Goal: Check status: Check status

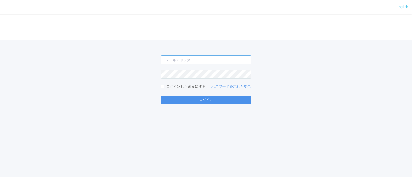
type input "[PERSON_NAME][EMAIL_ADDRESS][DOMAIN_NAME]"
click at [194, 99] on button "ログイン" at bounding box center [206, 100] width 90 height 9
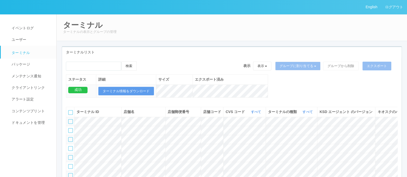
click at [176, 72] on div "検索 表示 表示 すべてのターミナル 未割り当てのターミナル グループを追加 グループ名を編集 アーカイブ済みのターミナル グループに割り当てる グループを追…" at bounding box center [232, 68] width 332 height 13
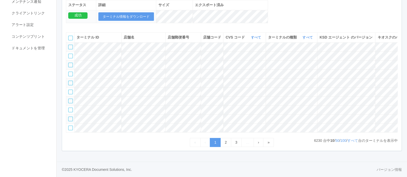
scroll to position [108, 0]
click at [259, 36] on link "すべて" at bounding box center [256, 38] width 11 height 4
click at [252, 69] on link "300024" at bounding box center [243, 72] width 41 height 7
click at [354, 141] on link "すべて" at bounding box center [352, 141] width 11 height 4
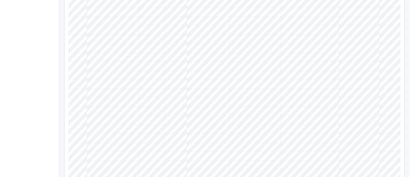
scroll to position [0, 52]
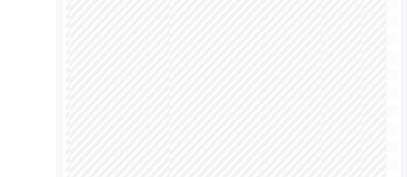
click at [389, 19] on icon at bounding box center [389, 19] width 0 height 0
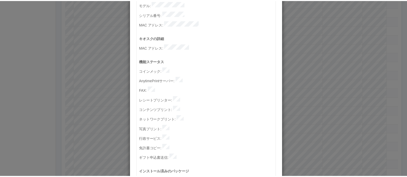
scroll to position [0, 0]
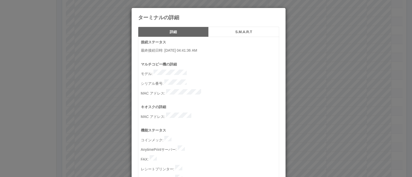
click at [307, 92] on div "ターミナルの詳細 詳細 S.M.A.R.T 接続ステータス 最終接続日時 : [DATE] 04:41:36 AM マルチコピー機の詳細 モデル : シリアル…" at bounding box center [206, 88] width 412 height 177
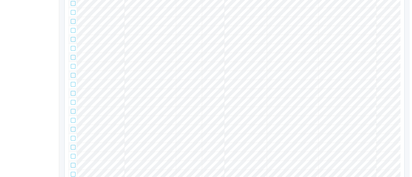
scroll to position [0, 52]
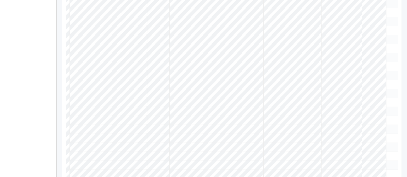
click at [389, 37] on span at bounding box center [389, 37] width 0 height 0
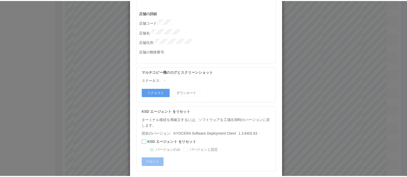
scroll to position [273, 0]
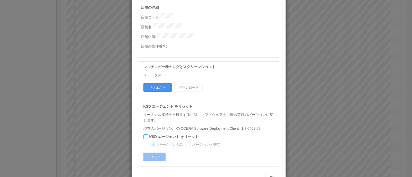
click at [156, 83] on button "リクエスト" at bounding box center [157, 87] width 28 height 9
click at [328, 77] on div "ターミナルの詳細 詳細 S.M.A.R.T 接続ステータス 最終接続日時 : [DATE] 05:41:31 AM マルチコピー機の詳細 モデル : シリアル…" at bounding box center [206, 88] width 412 height 177
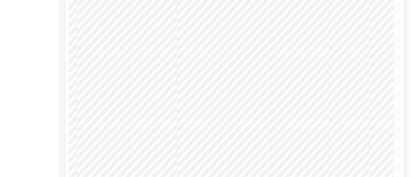
scroll to position [386, 0]
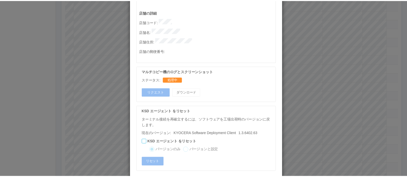
scroll to position [273, 0]
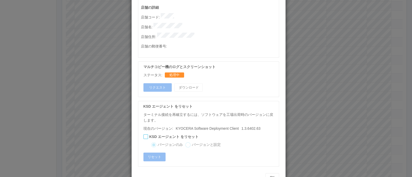
click at [326, 87] on div "ターミナルの詳細 詳細 S.M.A.R.T 接続ステータス 最終接続日時 : [DATE] 05:41:31 AM マルチコピー機の詳細 モデル : シリアル…" at bounding box center [206, 88] width 412 height 177
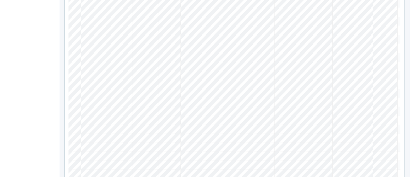
scroll to position [0, 52]
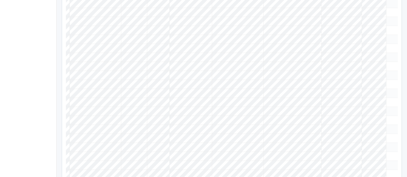
click at [389, 37] on icon at bounding box center [389, 37] width 0 height 0
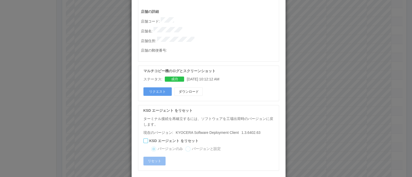
scroll to position [273, 0]
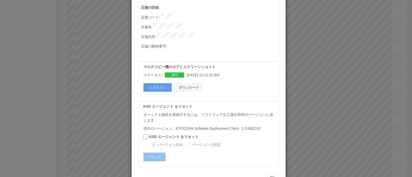
click at [194, 83] on button "ダウンロード" at bounding box center [188, 87] width 28 height 9
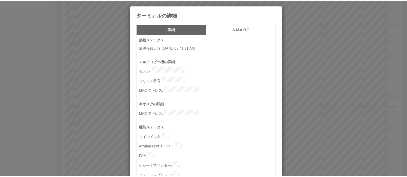
scroll to position [0, 0]
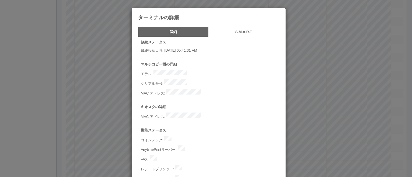
click at [279, 12] on icon at bounding box center [279, 12] width 0 height 0
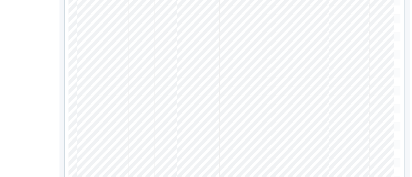
scroll to position [335, 0]
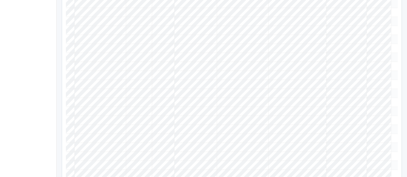
click at [394, 19] on icon at bounding box center [394, 19] width 0 height 0
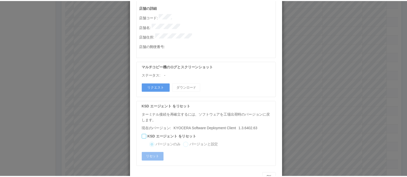
scroll to position [0, 0]
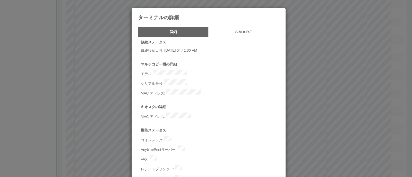
click at [309, 91] on div "ターミナルの詳細 詳細 S.M.A.R.T 接続ステータス 最終接続日時 : [DATE] 04:41:36 AM マルチコピー機の詳細 モデル : シリアル…" at bounding box center [206, 88] width 412 height 177
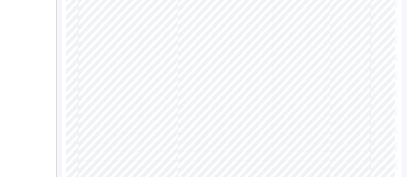
scroll to position [0, 52]
click at [389, 37] on icon at bounding box center [389, 37] width 0 height 0
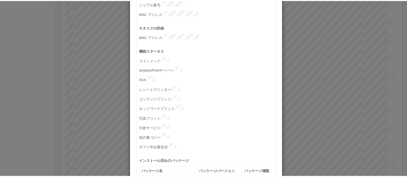
scroll to position [0, 0]
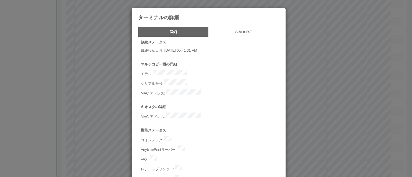
click at [320, 100] on div "ターミナルの詳細 詳細 S.M.A.R.T 接続ステータス 最終接続日時 : [DATE] 05:41:31 AM マルチコピー機の詳細 モデル : シリアル…" at bounding box center [206, 88] width 412 height 177
